Goal: Information Seeking & Learning: Learn about a topic

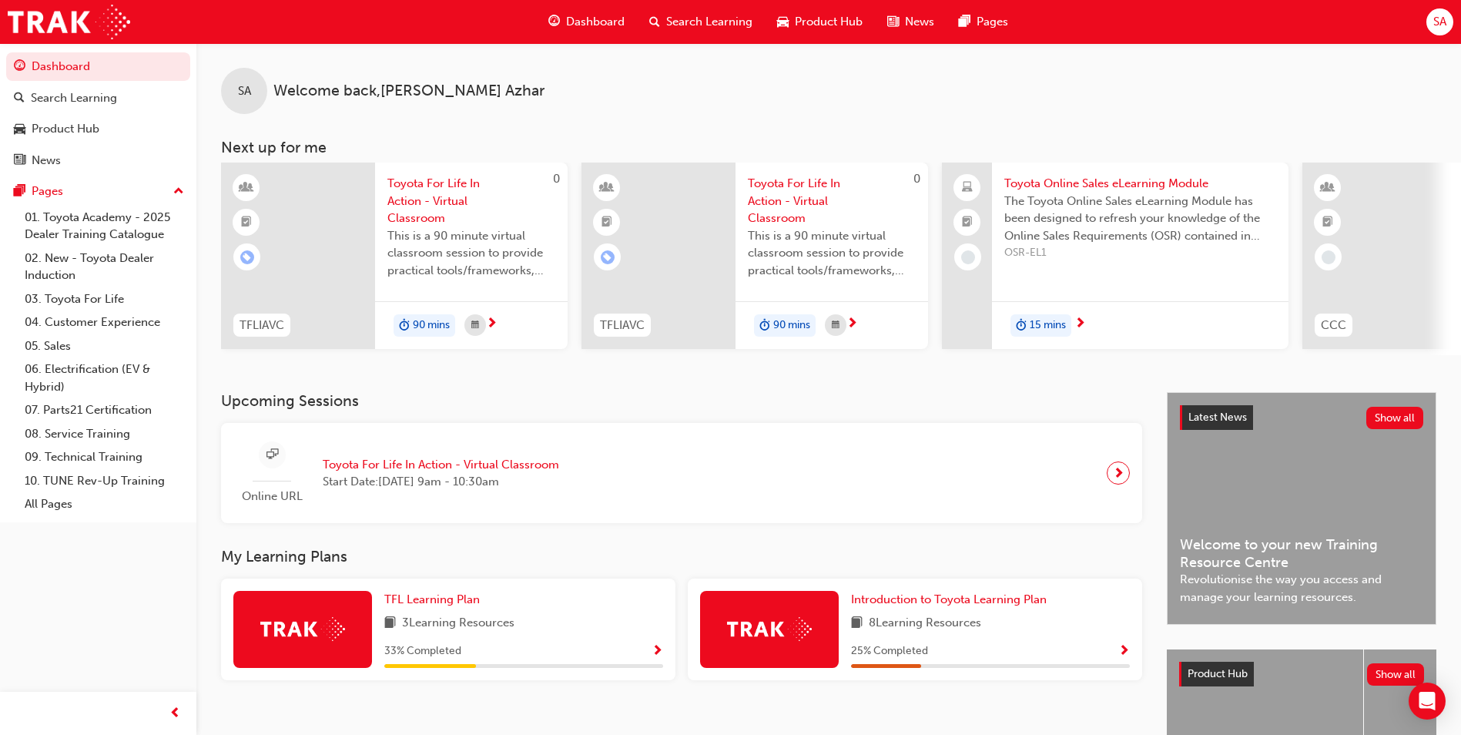
click at [1446, 25] on span "SA" at bounding box center [1439, 22] width 13 height 18
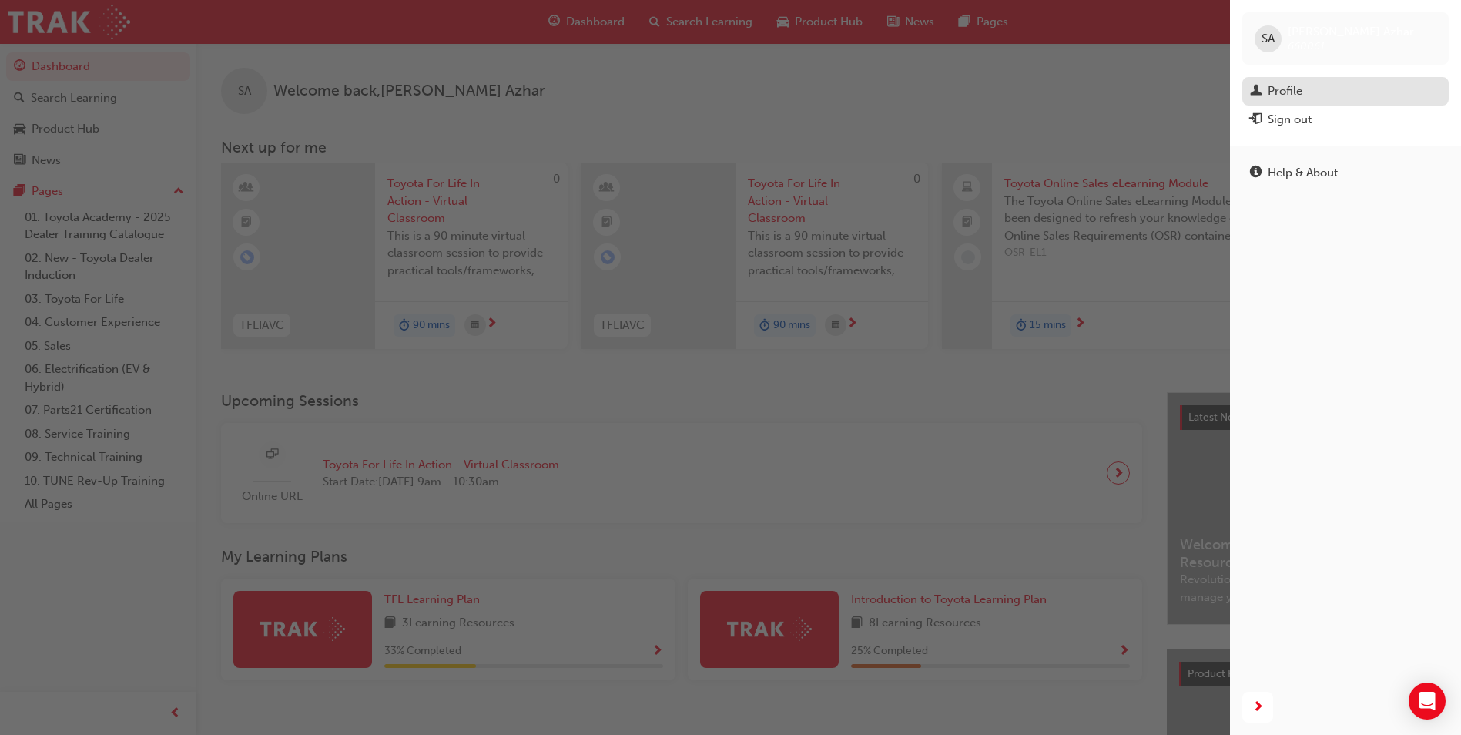
click at [1295, 90] on div "Profile" at bounding box center [1285, 91] width 35 height 18
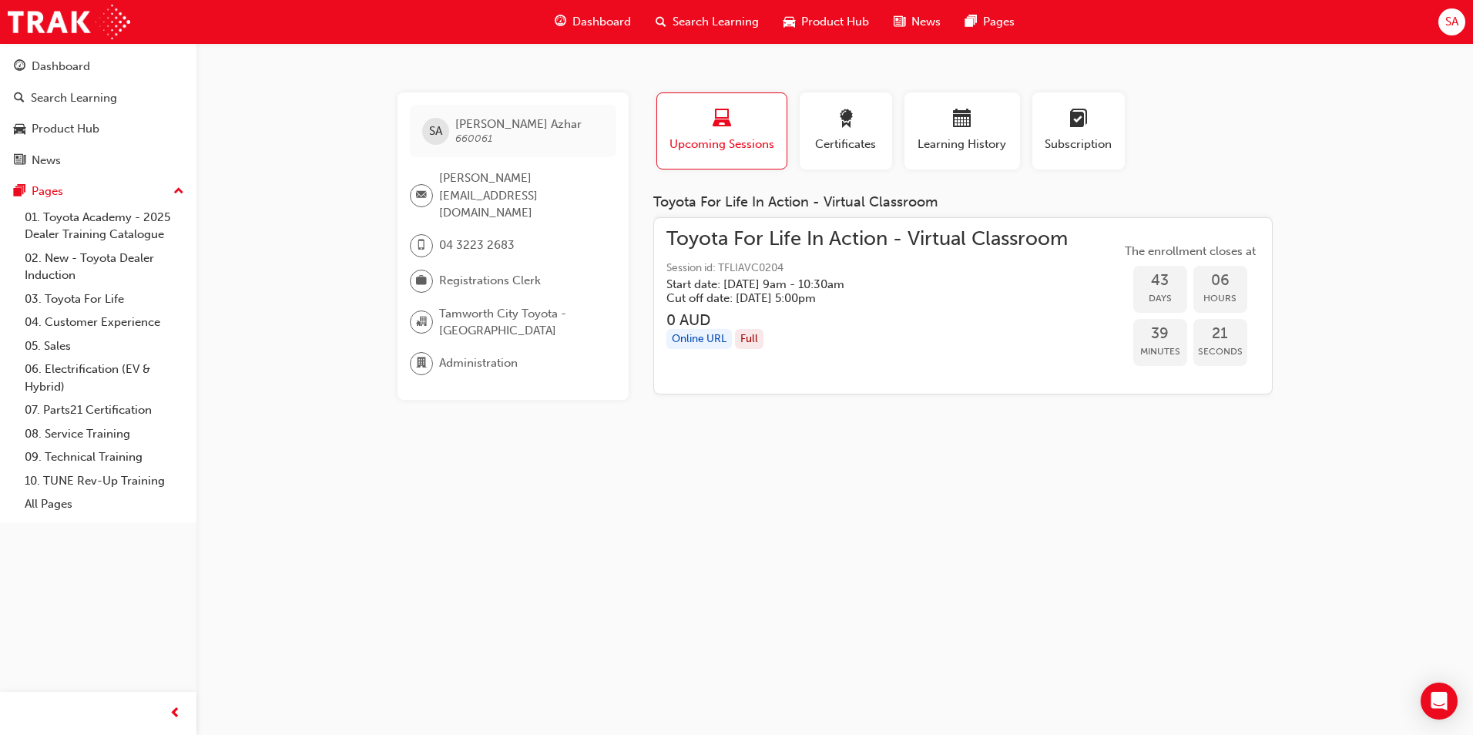
click at [724, 22] on span "Search Learning" at bounding box center [715, 22] width 86 height 18
